Goal: Information Seeking & Learning: Learn about a topic

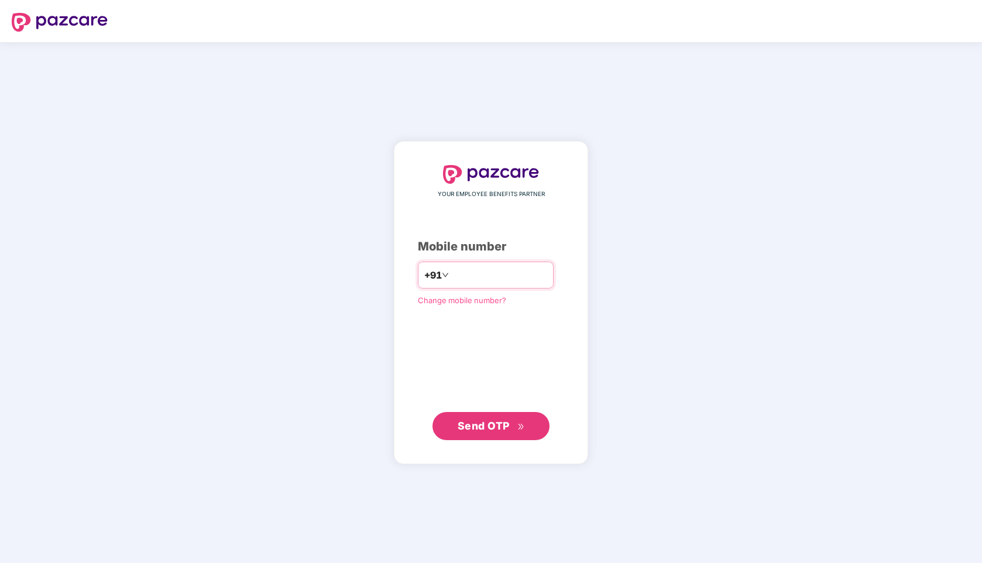
click at [506, 273] on input "number" at bounding box center [499, 275] width 96 height 19
type input "**********"
click at [489, 430] on span "Send OTP" at bounding box center [484, 426] width 52 height 12
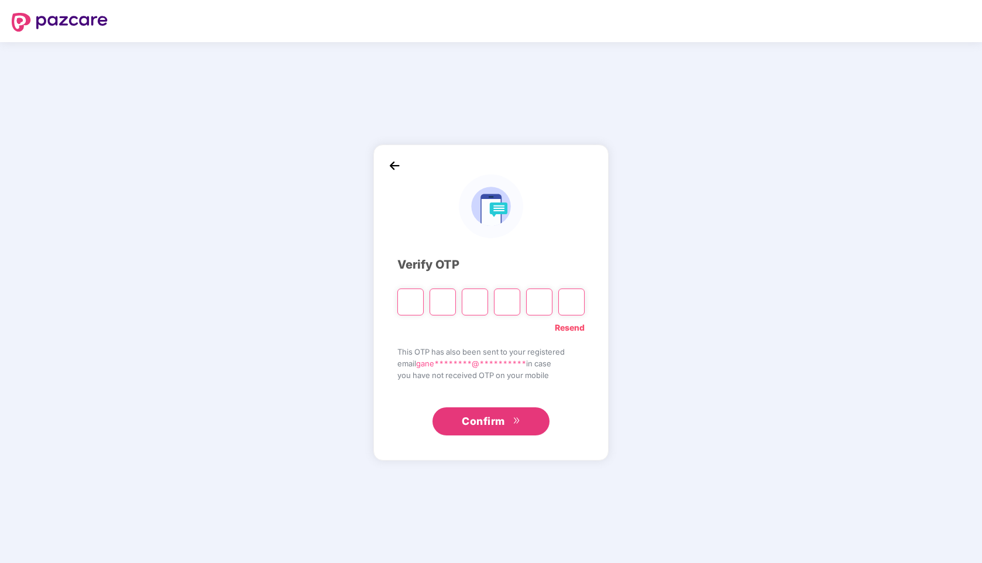
type input "*"
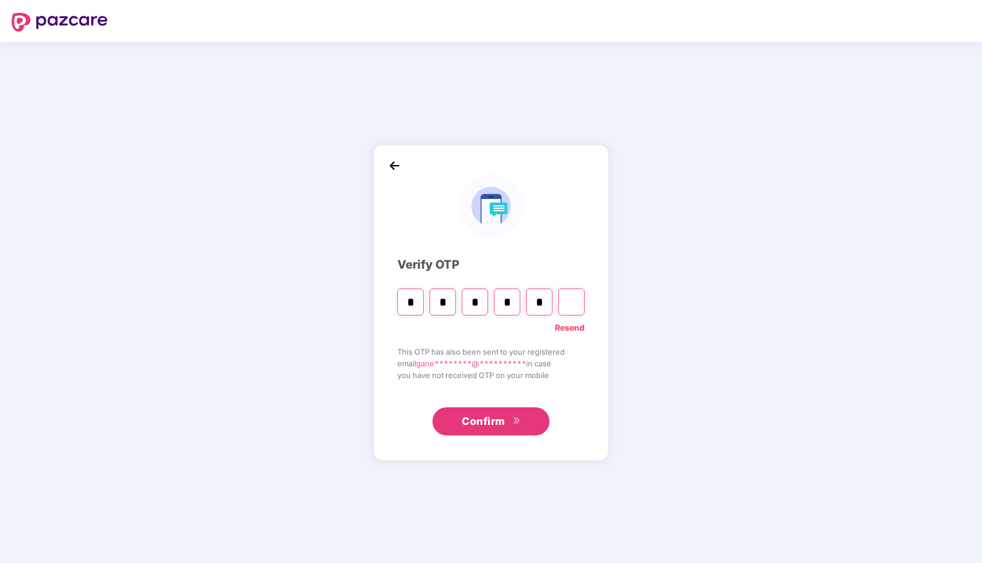
type input "*"
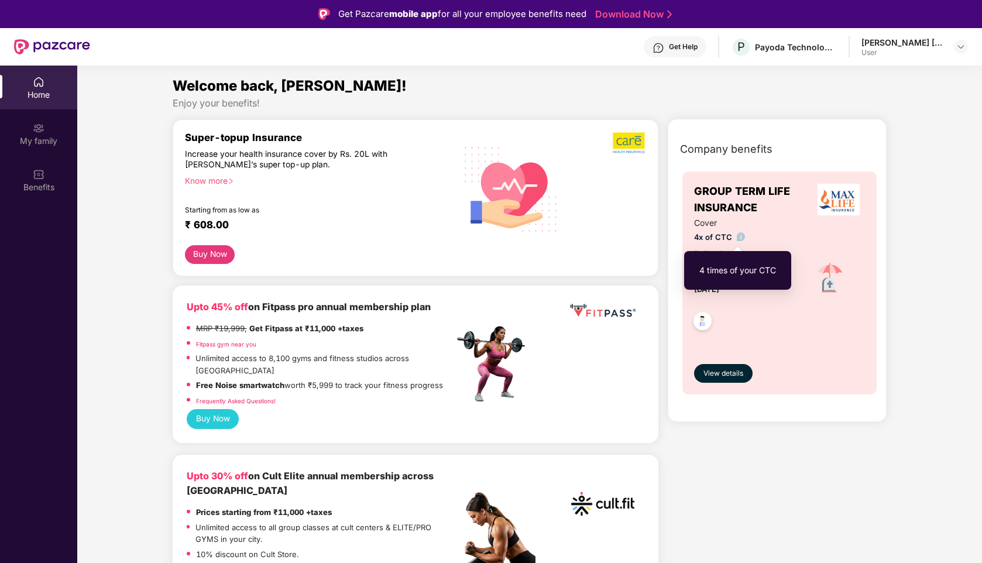
click at [741, 236] on img at bounding box center [741, 236] width 9 height 9
click at [762, 234] on span "4x of CTC" at bounding box center [744, 237] width 101 height 12
click at [33, 99] on div "Home" at bounding box center [38, 95] width 77 height 12
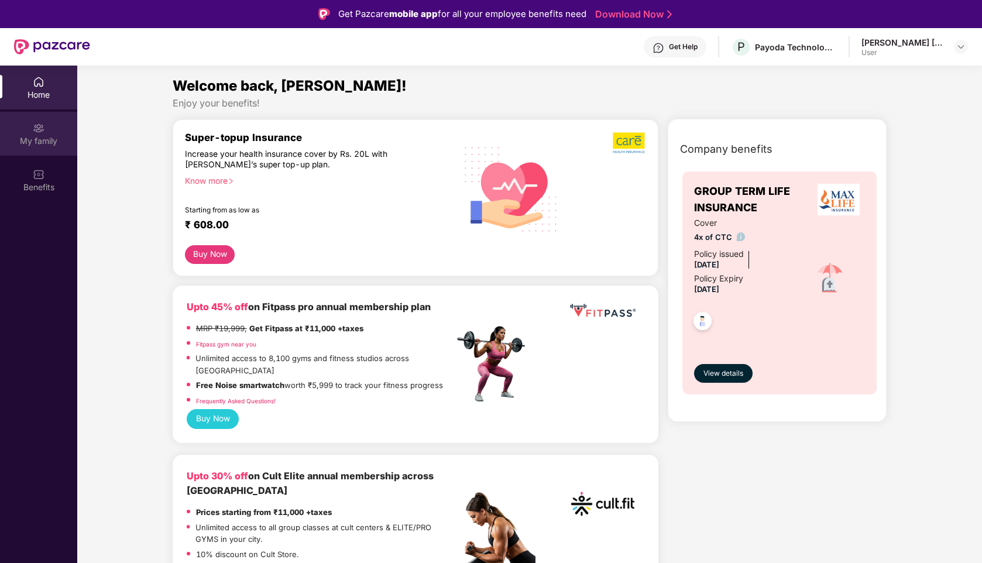
click at [37, 142] on div "My family" at bounding box center [38, 141] width 77 height 12
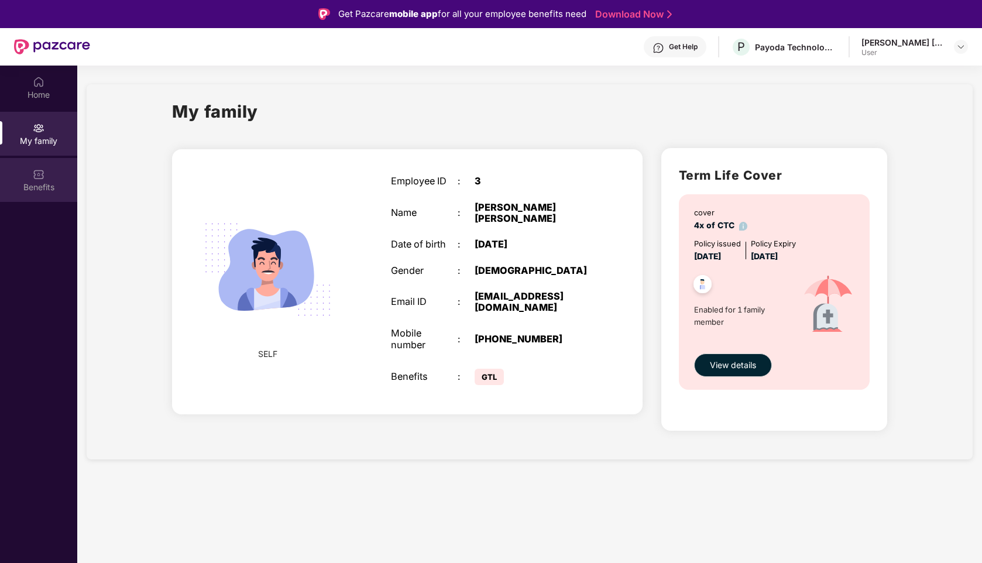
click at [44, 187] on div "Benefits" at bounding box center [38, 188] width 77 height 12
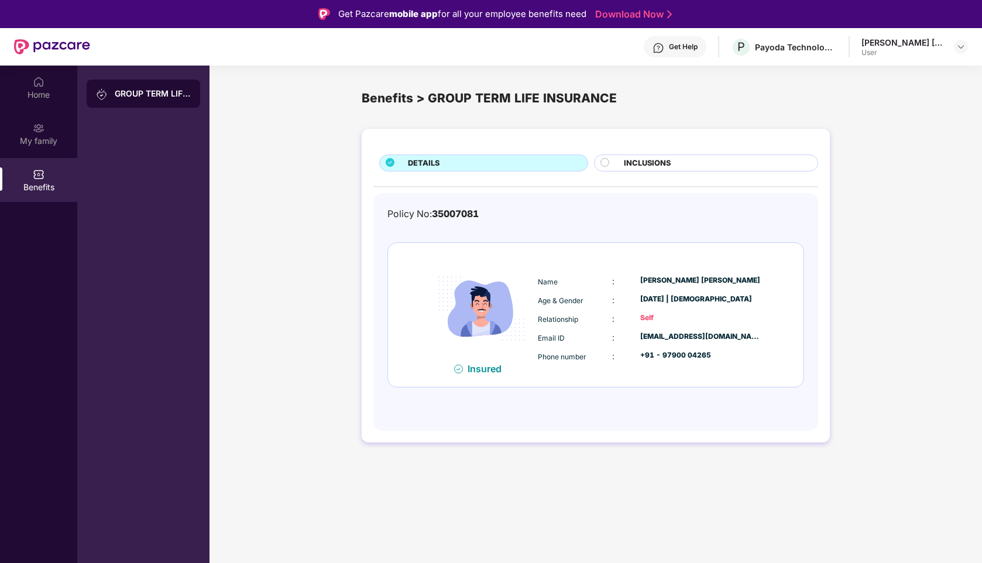
click at [686, 168] on div "INCLUSIONS" at bounding box center [715, 163] width 194 height 13
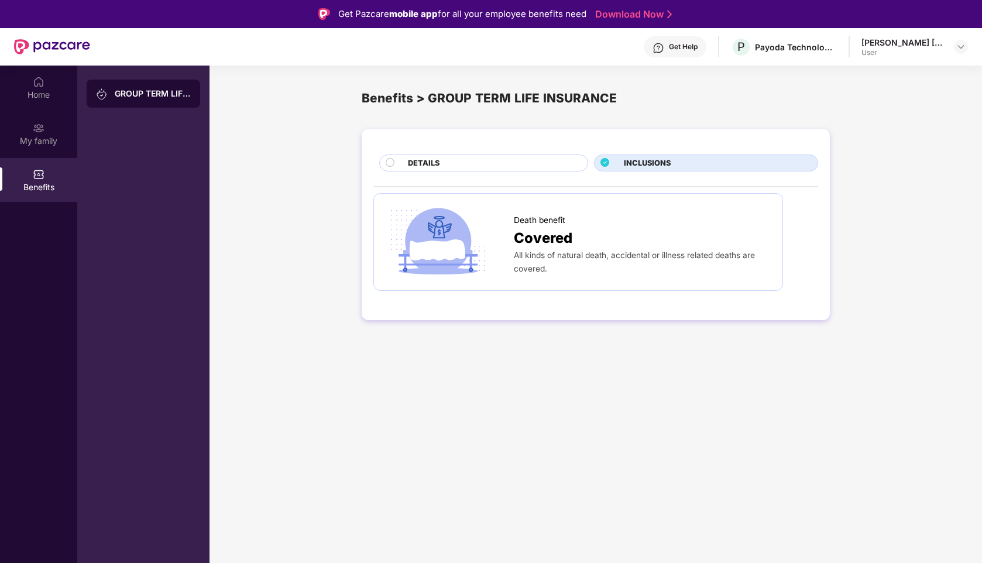
click at [501, 156] on div "DETAILS" at bounding box center [483, 163] width 209 height 17
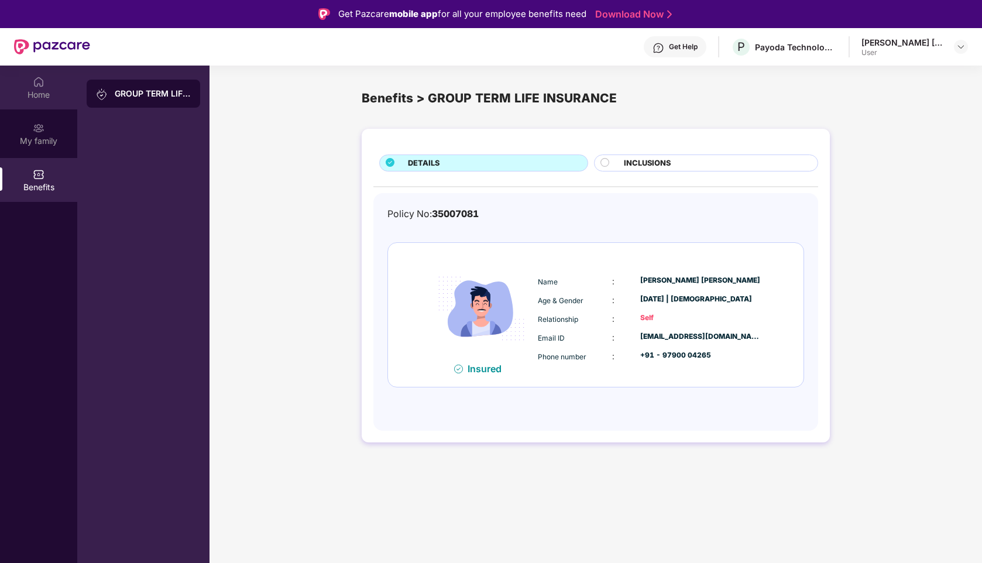
click at [44, 100] on div "Home" at bounding box center [38, 95] width 77 height 12
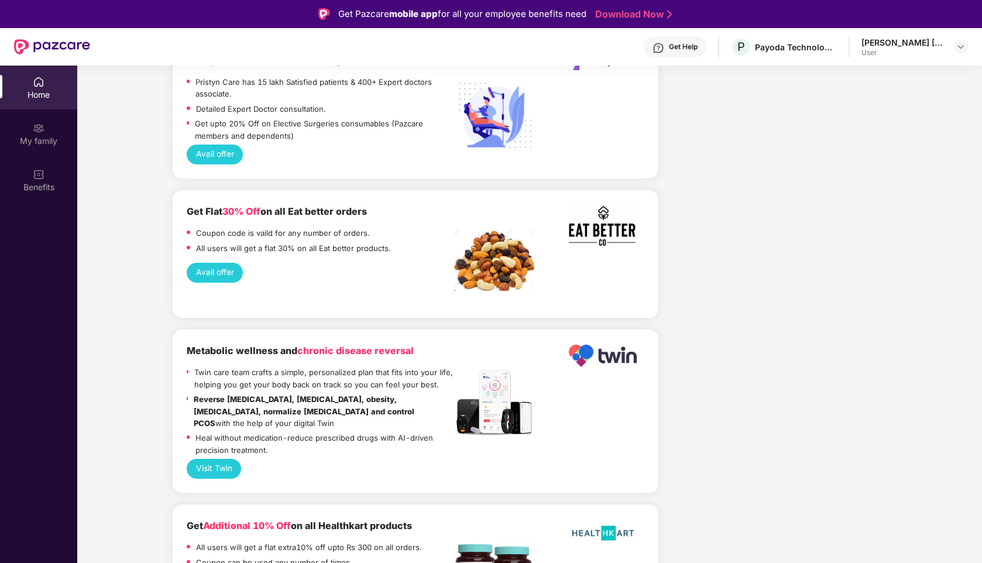
scroll to position [783, 0]
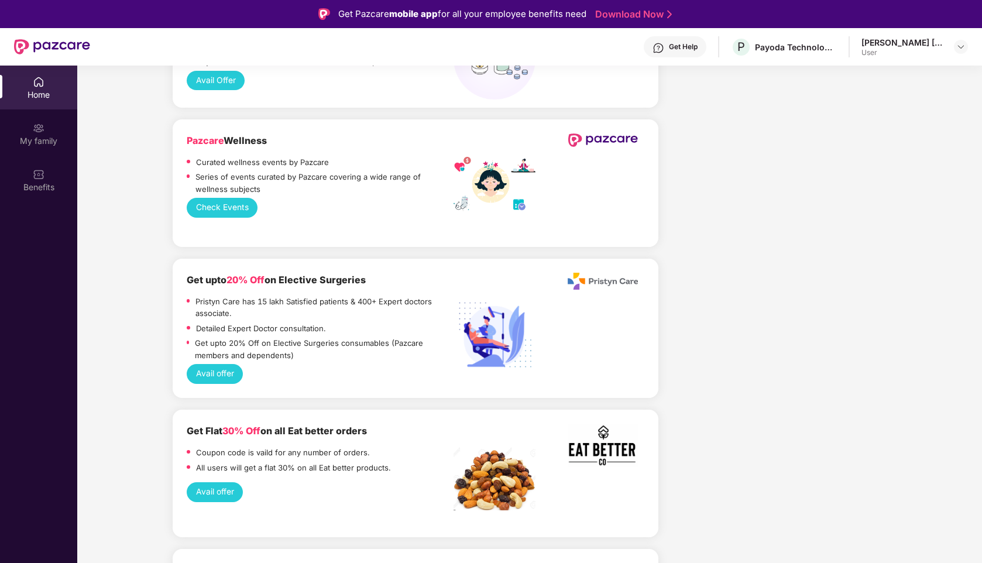
click at [214, 200] on button "Check Events" at bounding box center [222, 208] width 71 height 20
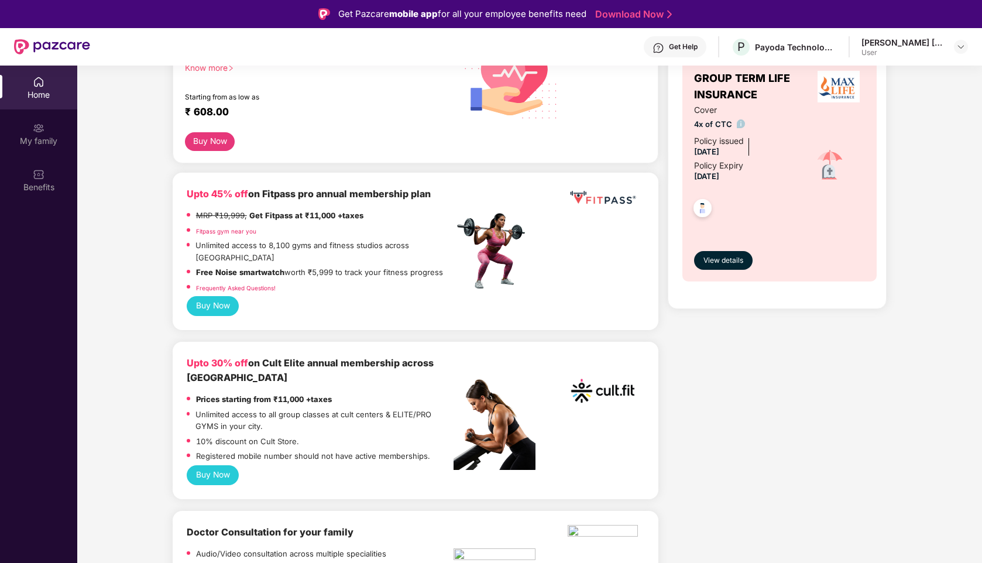
scroll to position [0, 0]
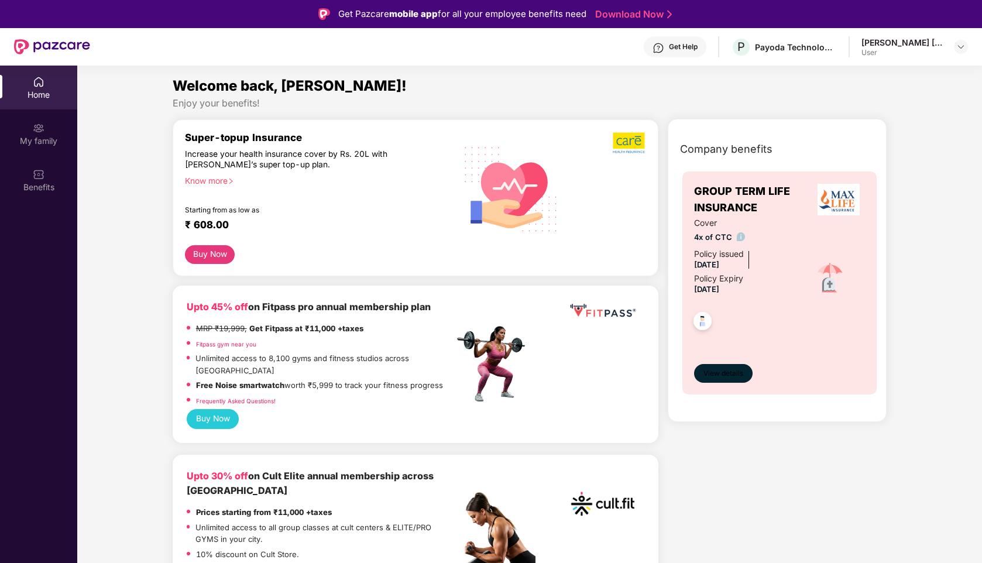
click at [731, 368] on span "View details" at bounding box center [724, 373] width 40 height 11
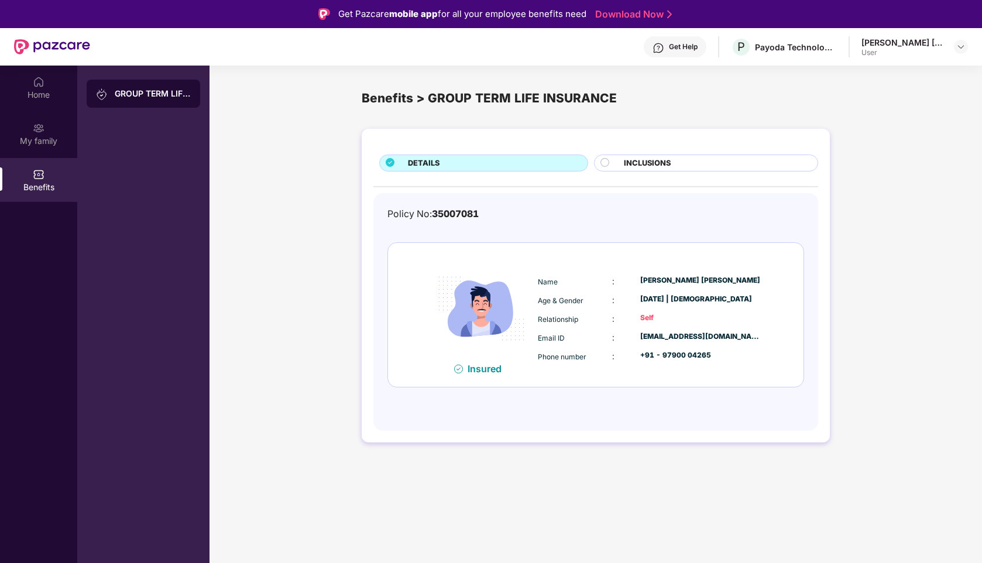
click at [33, 176] on img at bounding box center [39, 175] width 12 height 12
click at [464, 163] on div "DETAILS" at bounding box center [492, 163] width 180 height 13
click at [652, 166] on span "INCLUSIONS" at bounding box center [647, 163] width 47 height 12
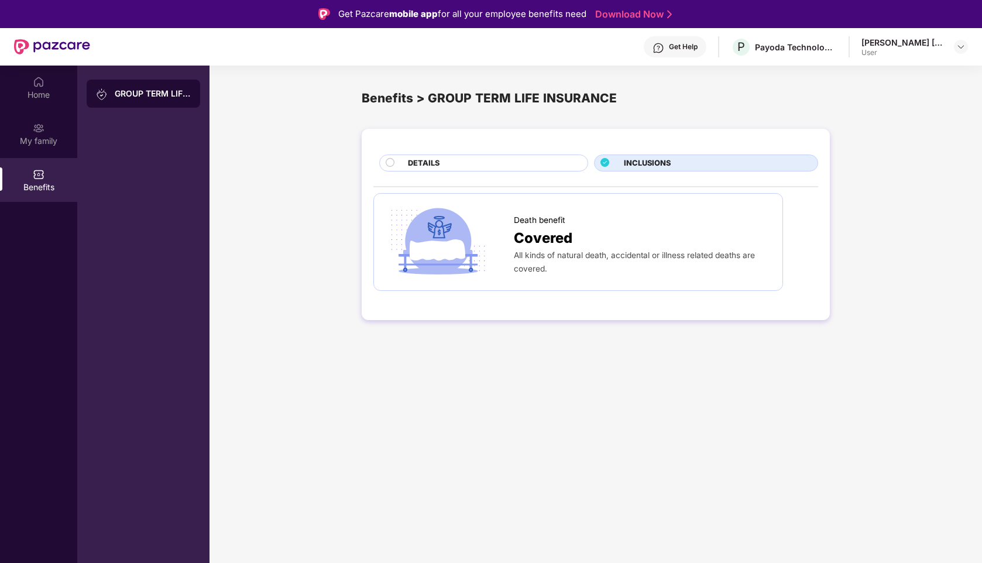
click at [495, 173] on div "DETAILS INCLUSIONS Death benefit Covered All kinds of natural death, accidental…" at bounding box center [596, 224] width 468 height 191
click at [466, 170] on div "DETAILS" at bounding box center [492, 163] width 180 height 13
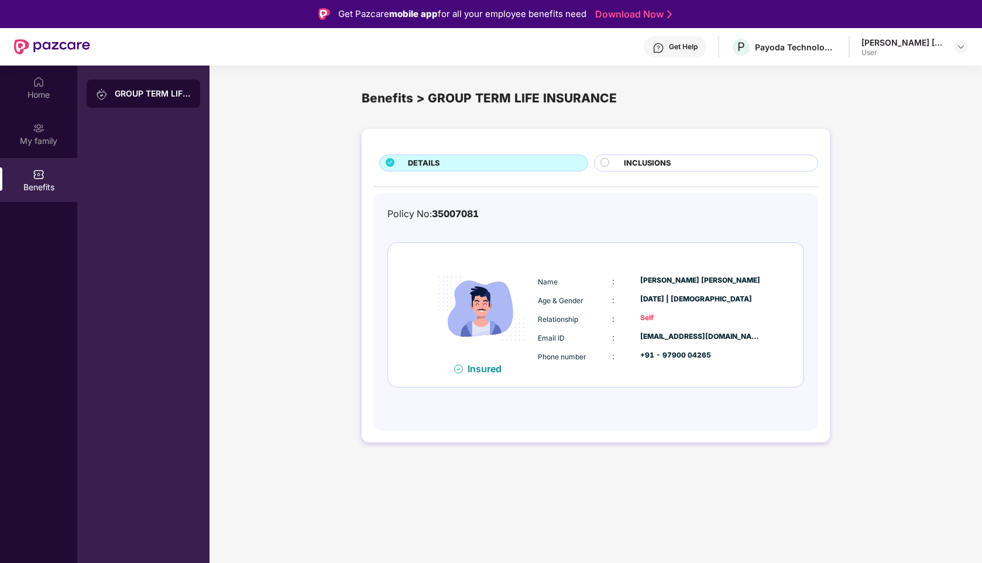
scroll to position [66, 0]
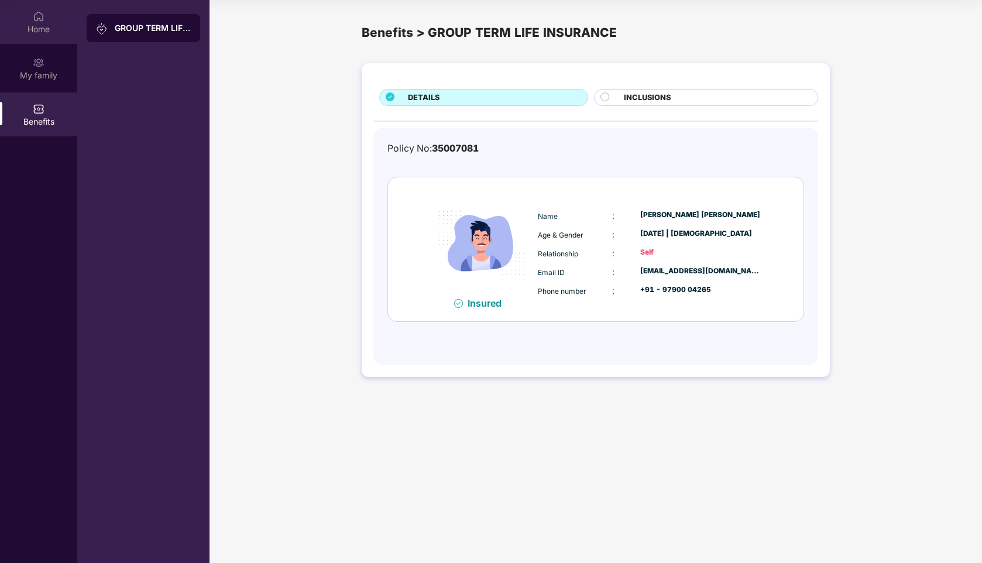
click at [25, 25] on div "Home" at bounding box center [38, 29] width 77 height 12
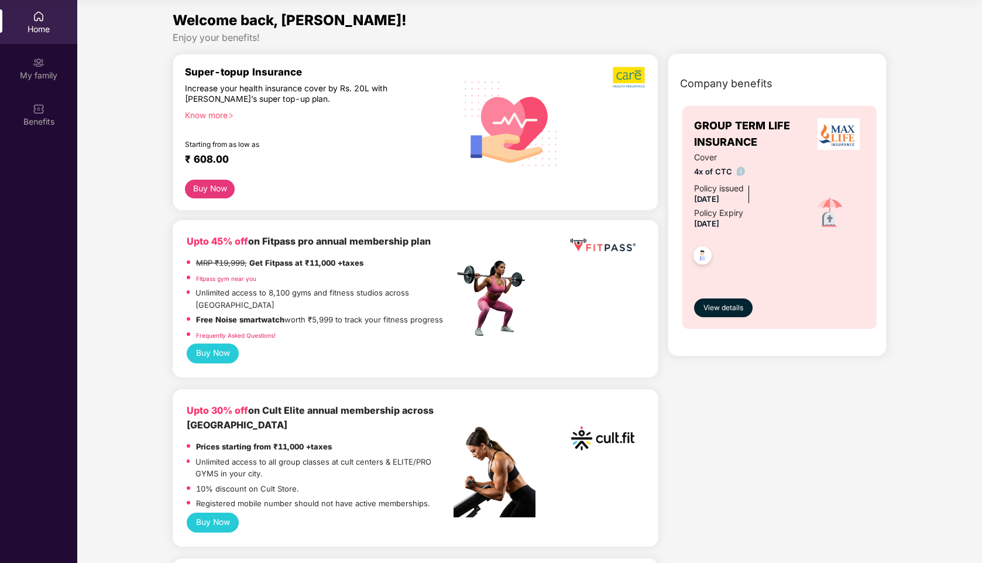
click at [701, 255] on img at bounding box center [703, 257] width 29 height 29
click at [836, 215] on img at bounding box center [830, 213] width 41 height 41
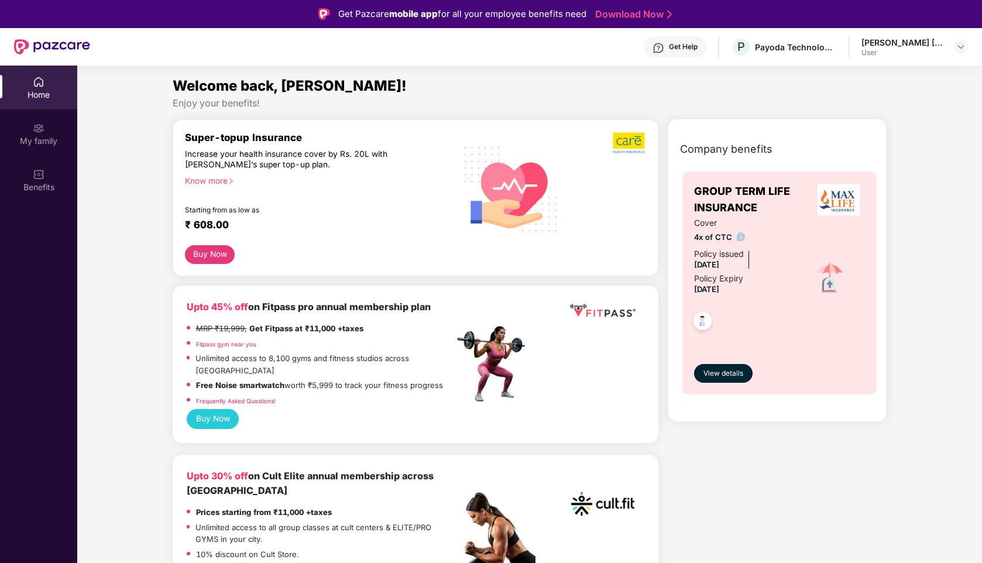
click at [43, 43] on img at bounding box center [52, 46] width 76 height 15
click at [653, 16] on link "Download Now" at bounding box center [631, 14] width 73 height 12
click at [959, 50] on img at bounding box center [961, 46] width 9 height 9
click at [862, 74] on div "Logout" at bounding box center [906, 74] width 152 height 23
